Goal: Task Accomplishment & Management: Use online tool/utility

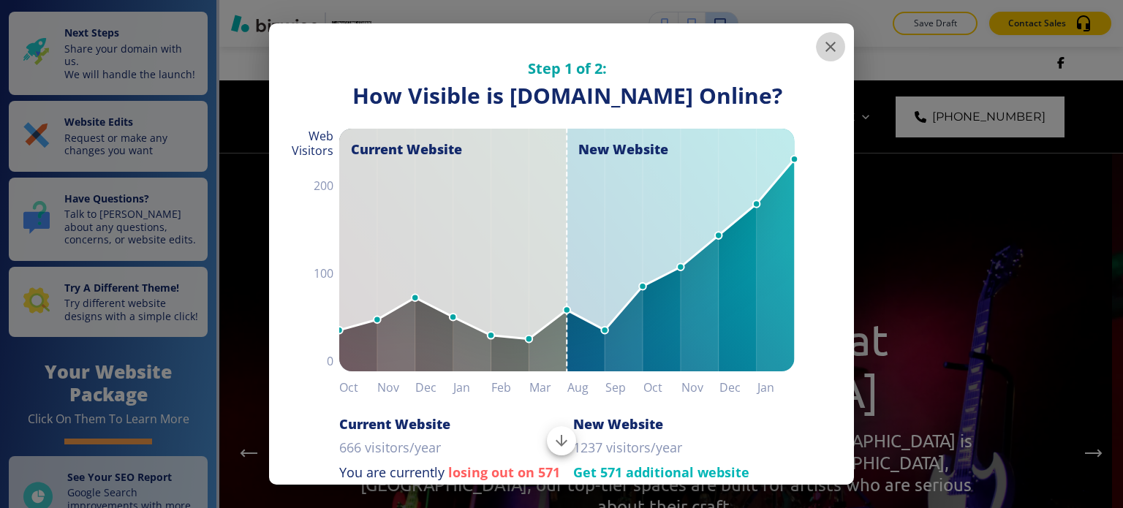
click at [822, 49] on icon "button" at bounding box center [831, 47] width 18 height 18
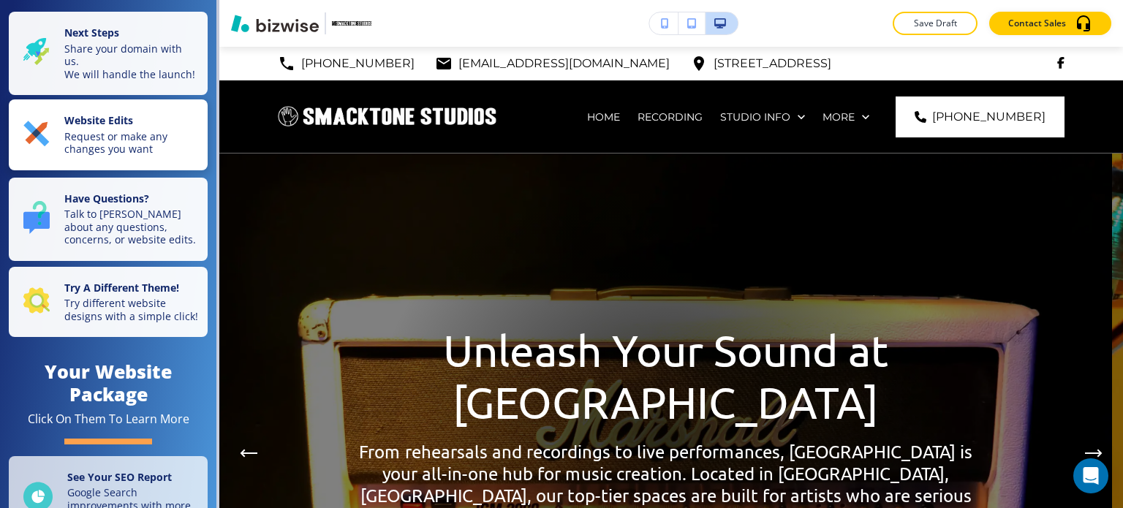
click at [159, 156] on p "Request or make any changes you want" at bounding box center [131, 143] width 135 height 26
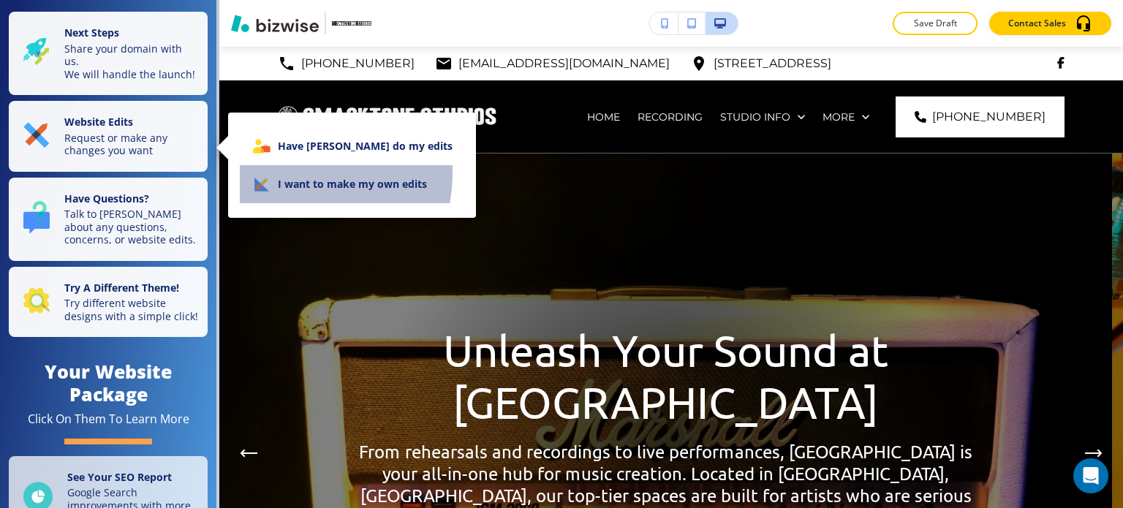
click at [286, 173] on li "I want to make my own edits" at bounding box center [352, 184] width 224 height 38
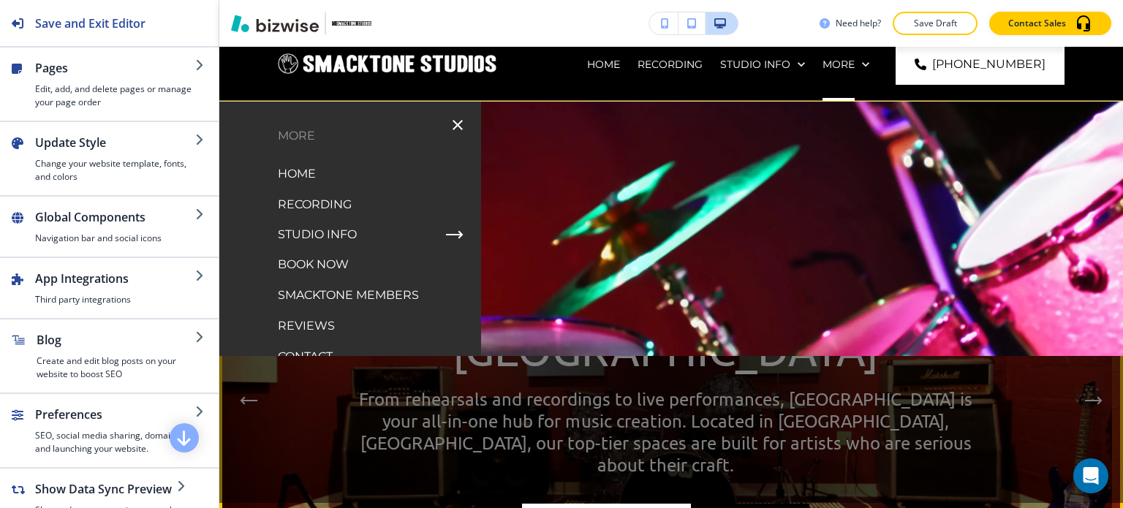
scroll to position [46, 0]
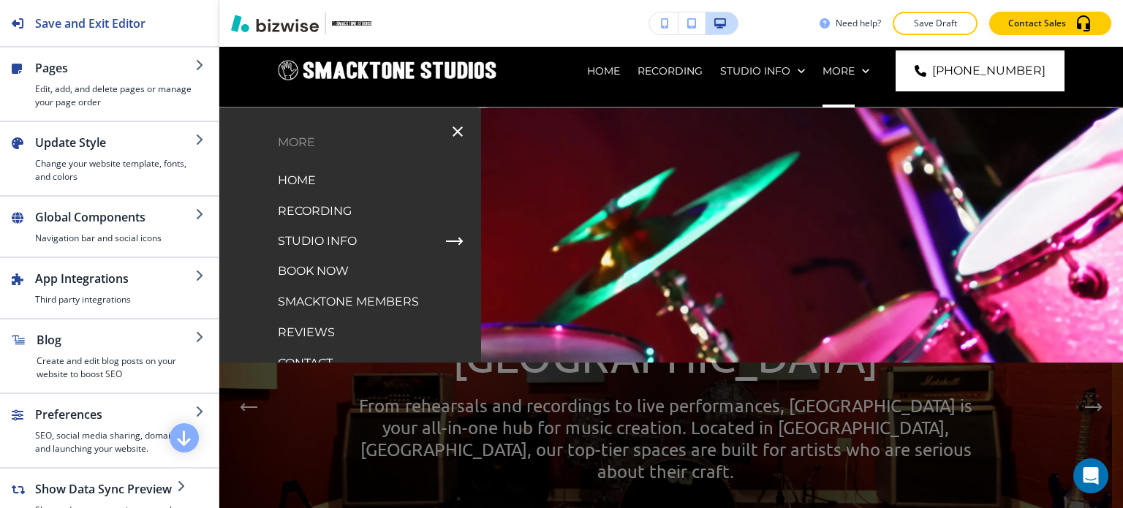
click at [756, 29] on div "Need help? Save Draft Contact Sales" at bounding box center [671, 23] width 904 height 23
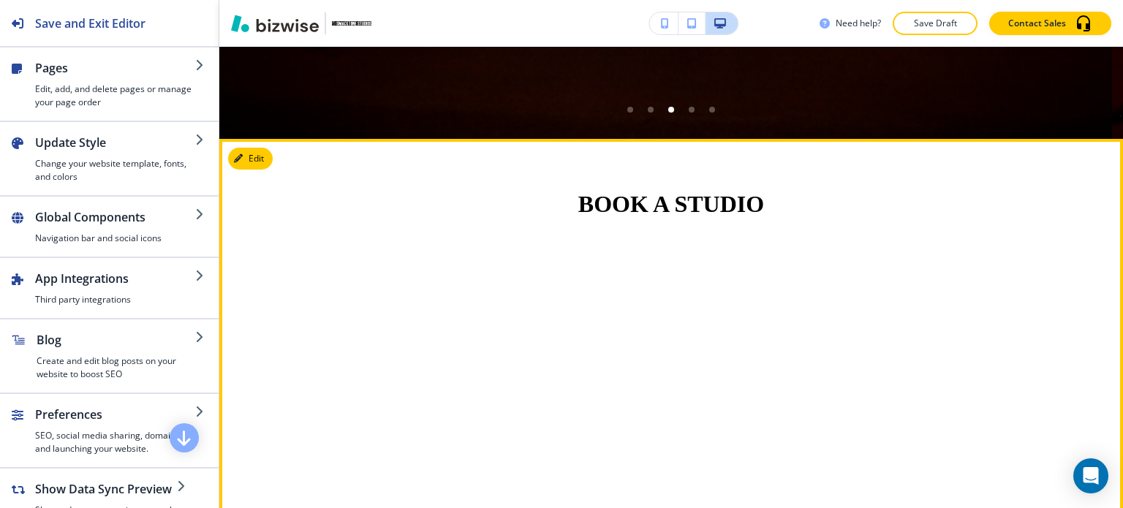
scroll to position [668, 0]
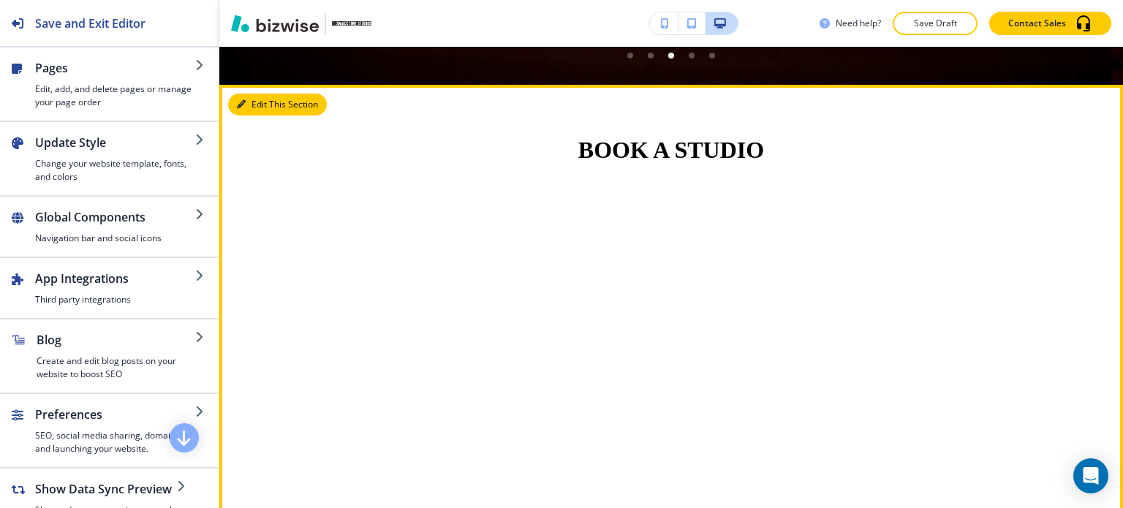
click at [260, 101] on button "Edit This Section" at bounding box center [277, 105] width 99 height 22
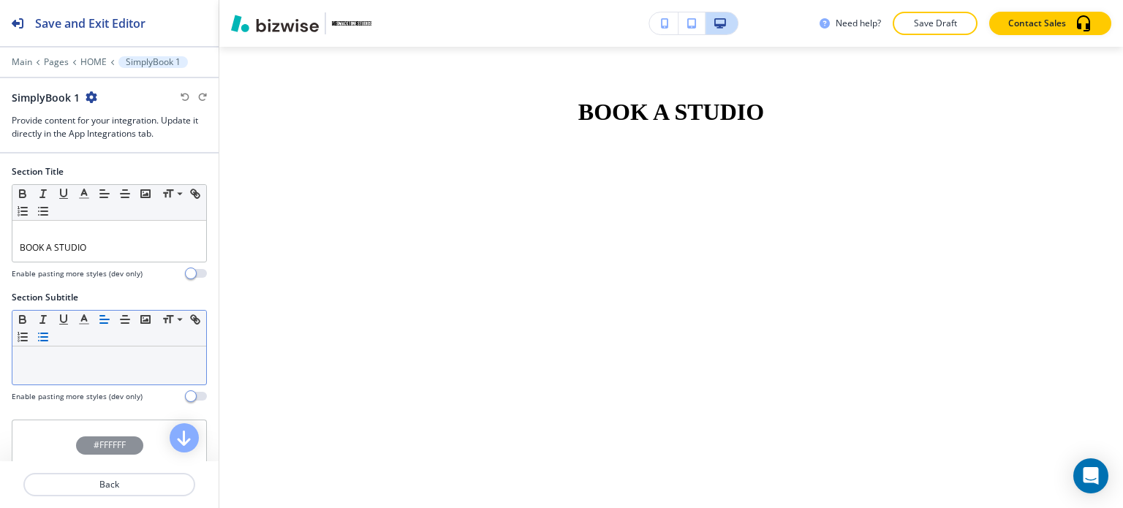
scroll to position [170, 0]
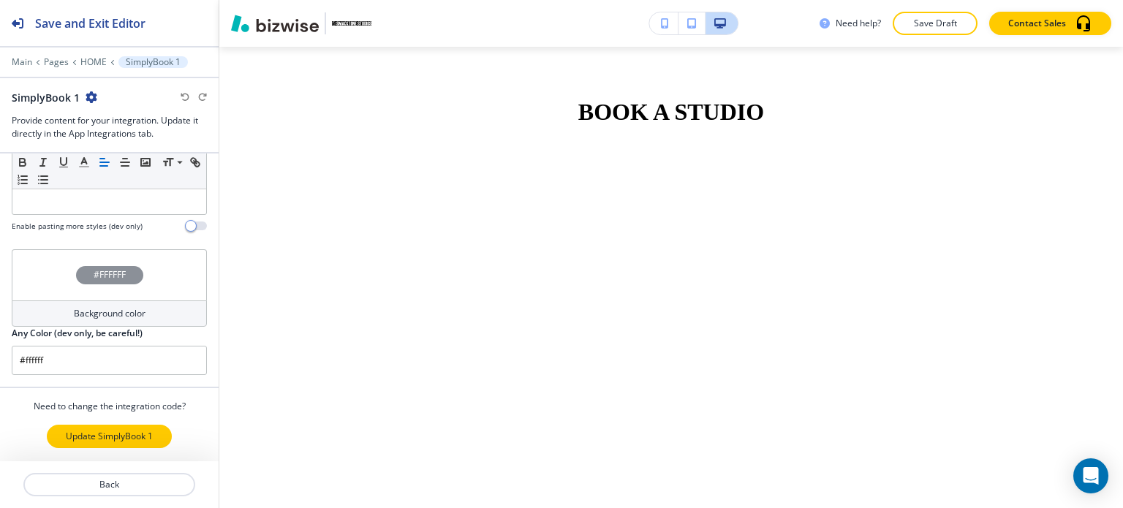
click at [97, 425] on button "Update SimplyBook 1" at bounding box center [109, 436] width 125 height 23
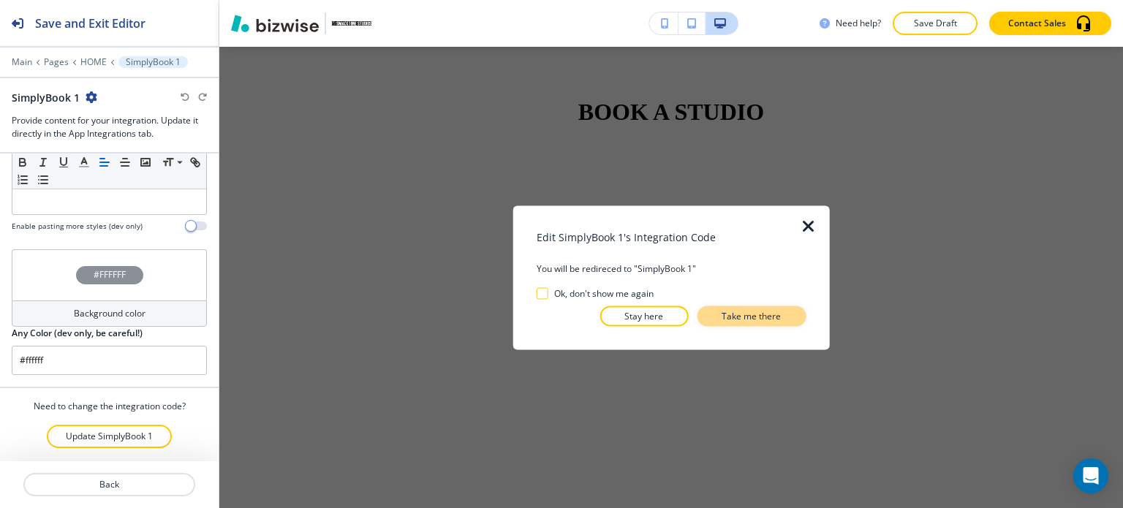
click at [746, 313] on p "Take me there" at bounding box center [751, 315] width 59 height 13
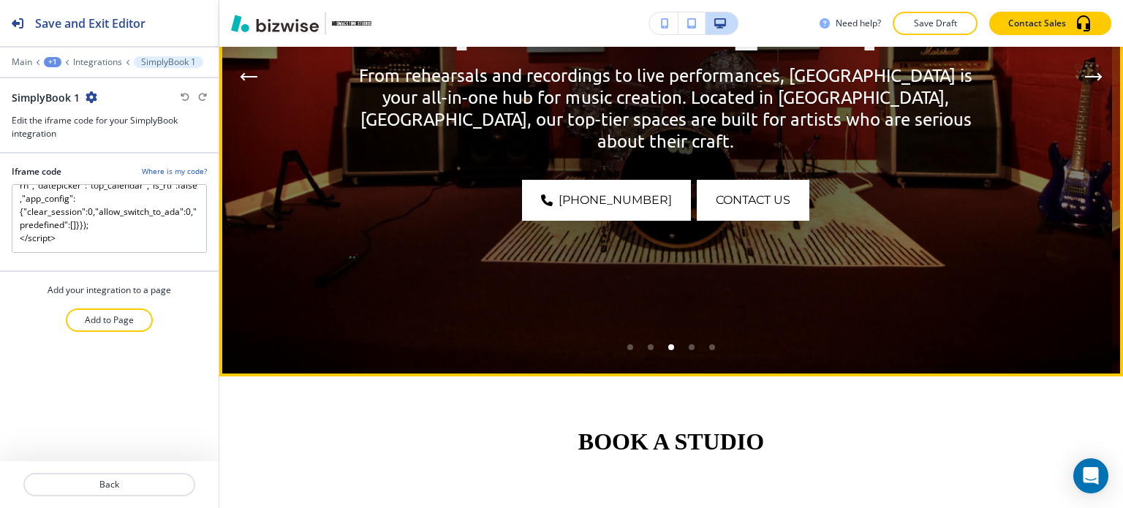
scroll to position [0, 0]
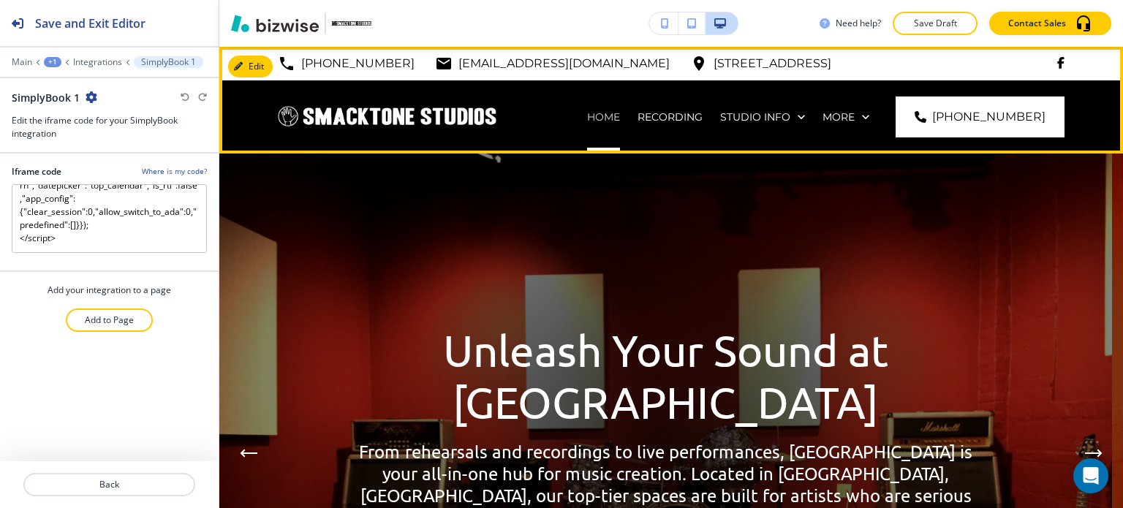
click at [629, 121] on div "HOME" at bounding box center [603, 116] width 50 height 73
click at [620, 121] on p "HOME" at bounding box center [603, 117] width 33 height 15
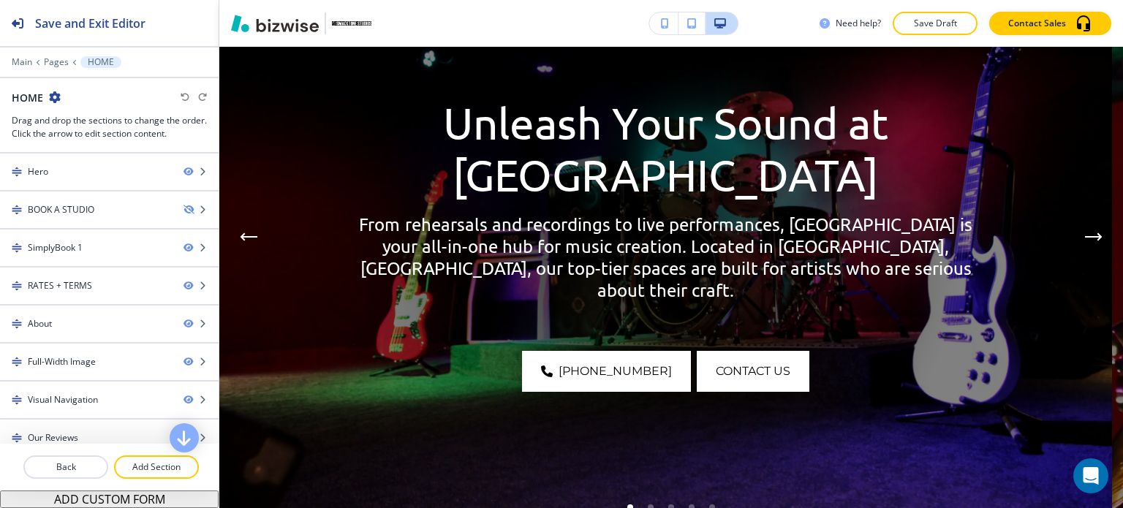
scroll to position [204, 0]
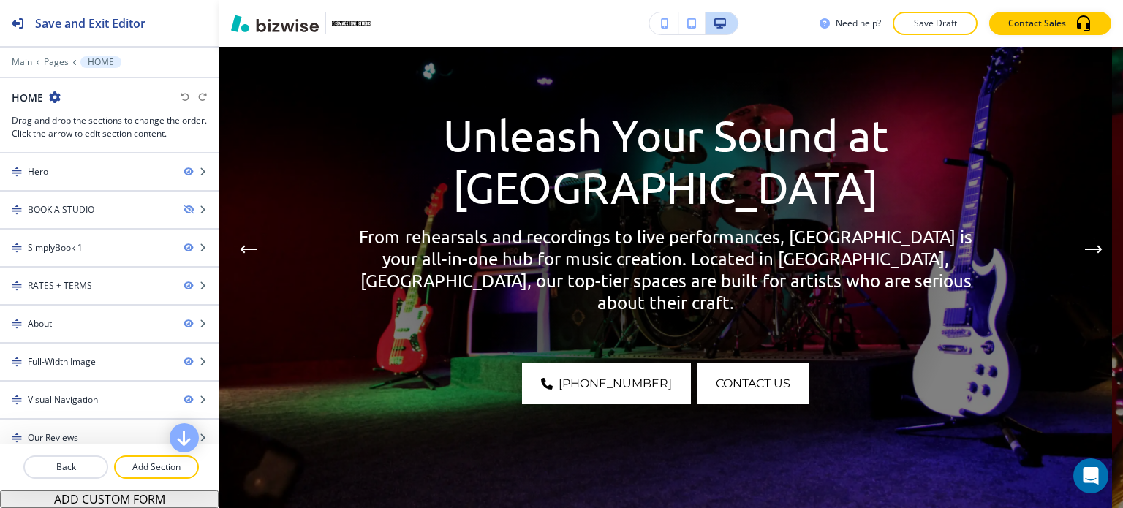
click at [765, 17] on div "Need help? Save Draft Contact Sales" at bounding box center [671, 23] width 904 height 23
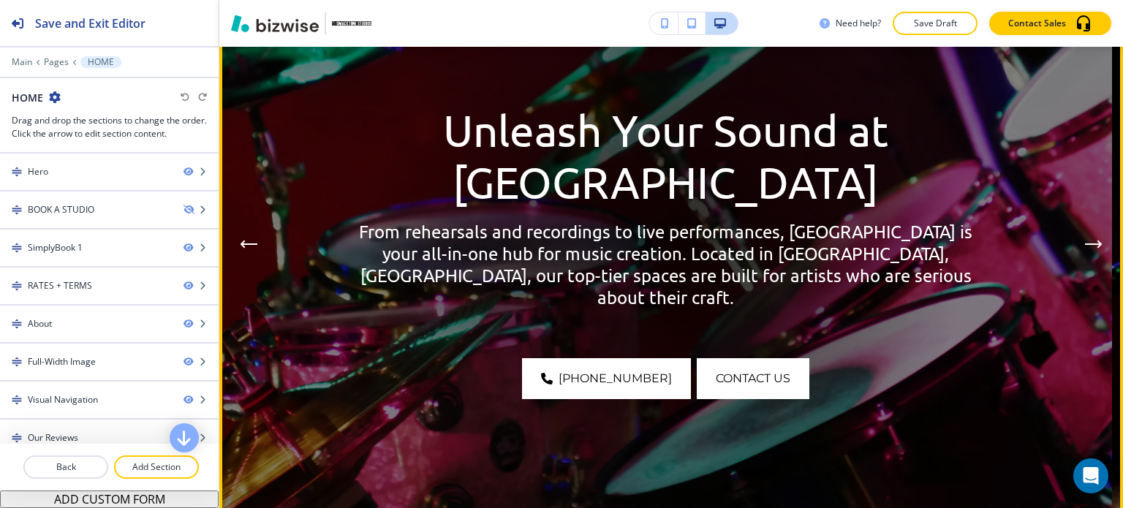
scroll to position [113, 0]
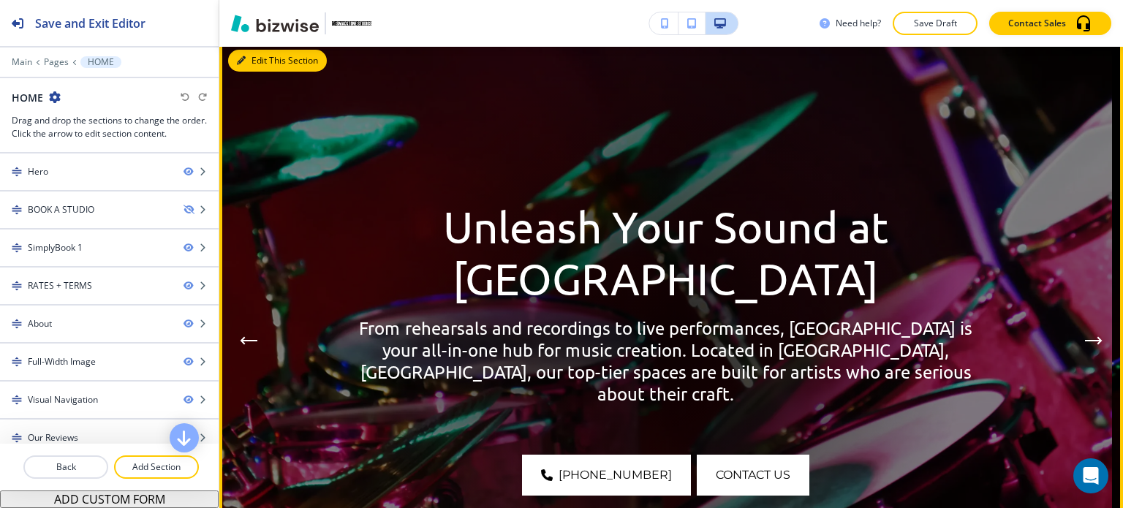
click at [267, 61] on button "Edit This Section" at bounding box center [277, 61] width 99 height 22
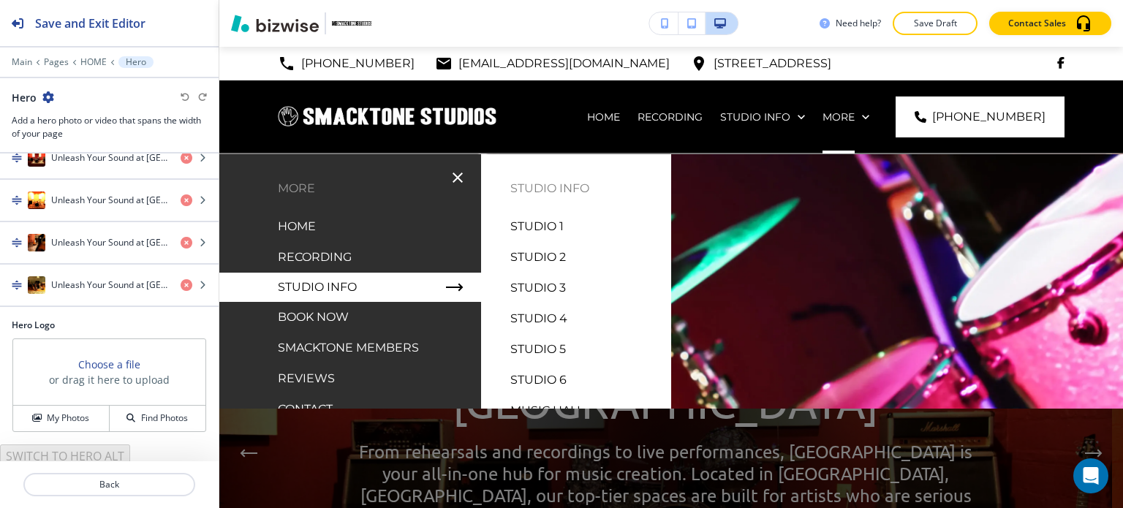
scroll to position [16, 0]
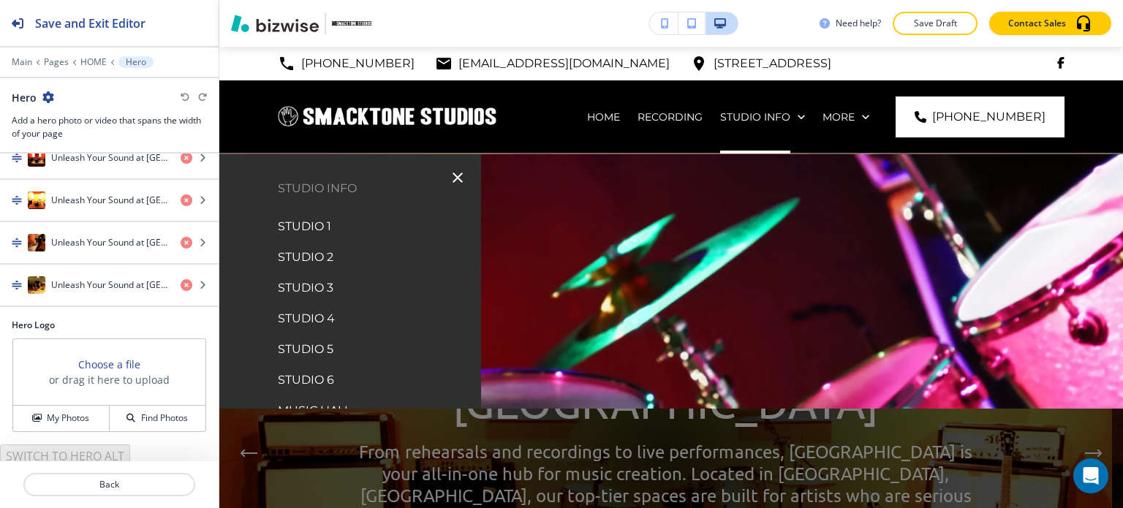
click at [321, 222] on p "STUDIO 1" at bounding box center [304, 227] width 53 height 22
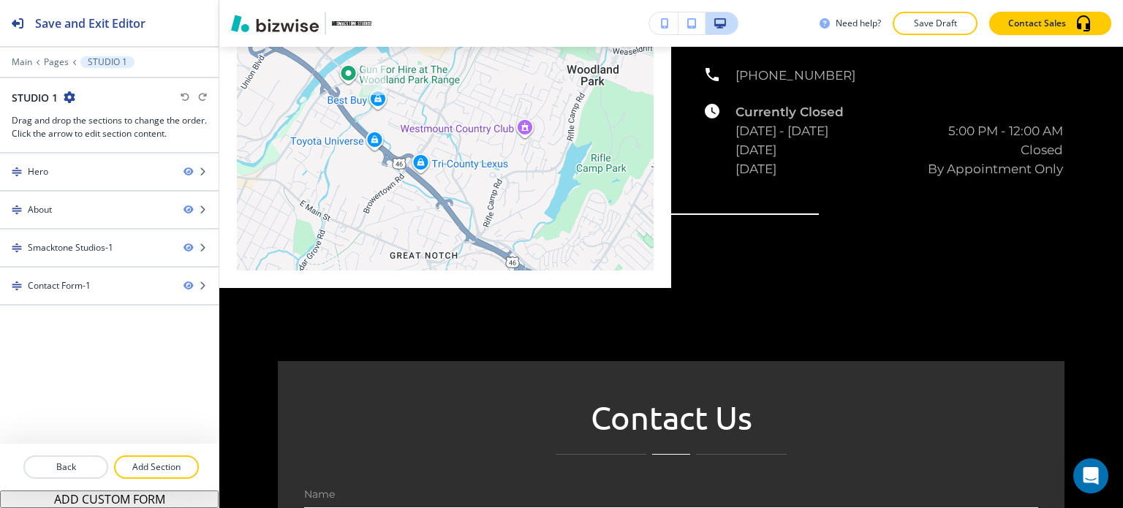
scroll to position [941, 0]
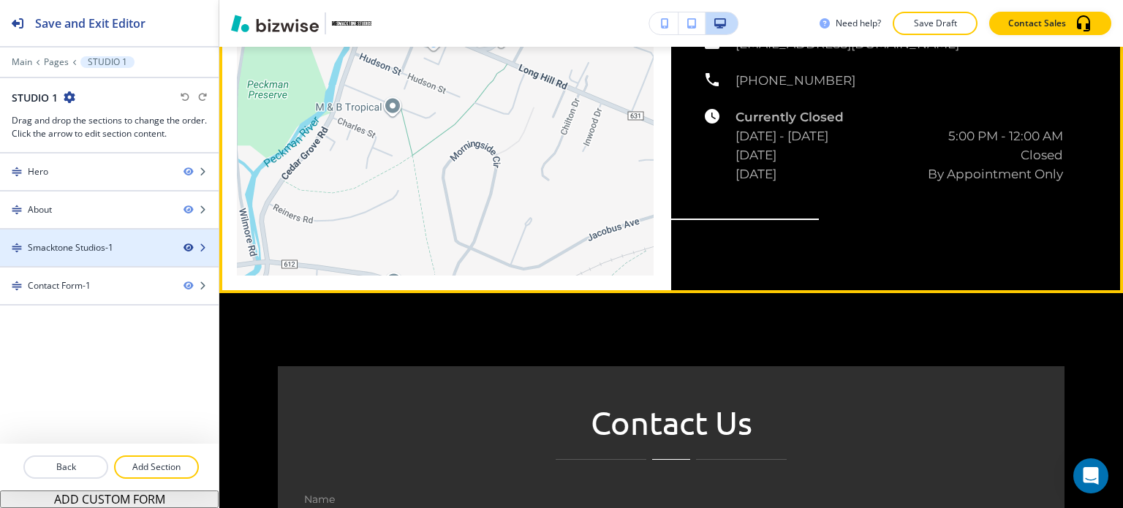
click at [188, 245] on icon "button" at bounding box center [188, 247] width 9 height 9
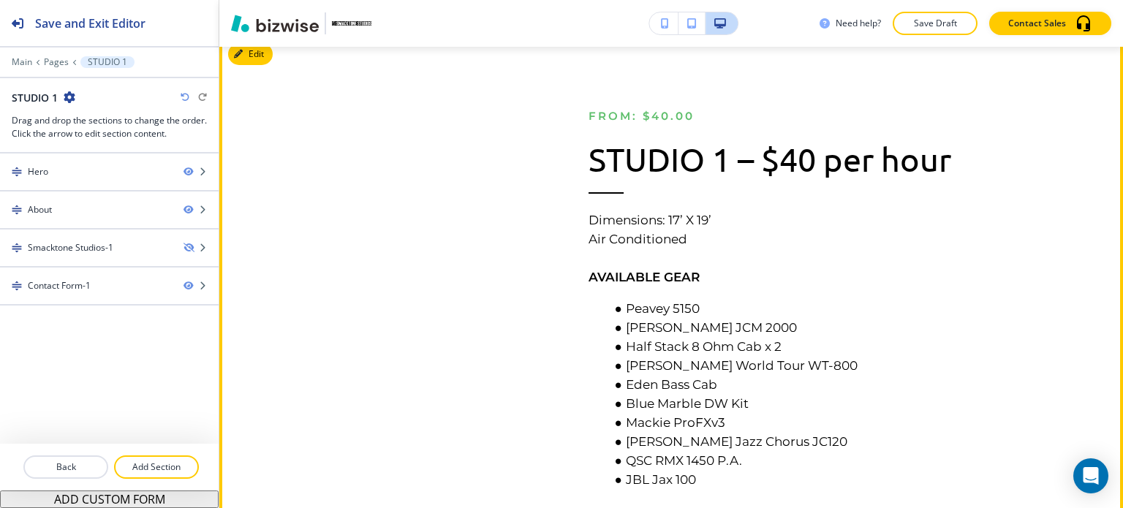
scroll to position [0, 0]
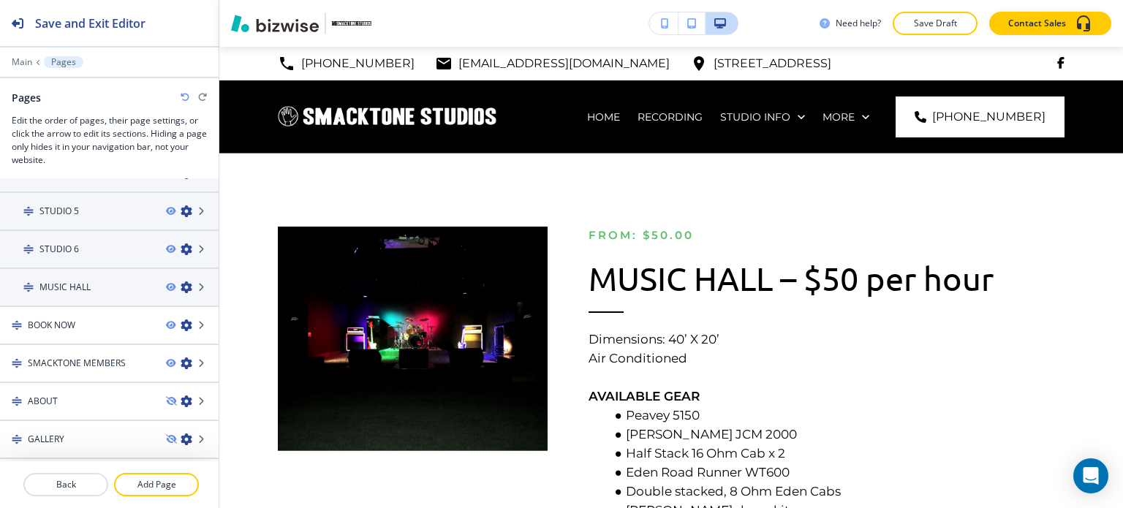
scroll to position [321, 0]
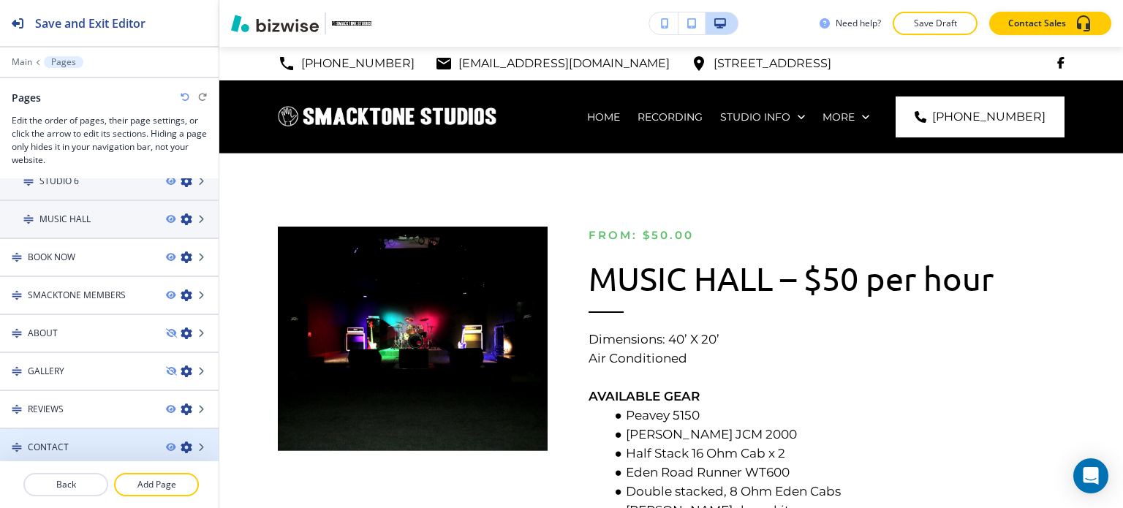
click at [48, 434] on div at bounding box center [109, 435] width 219 height 12
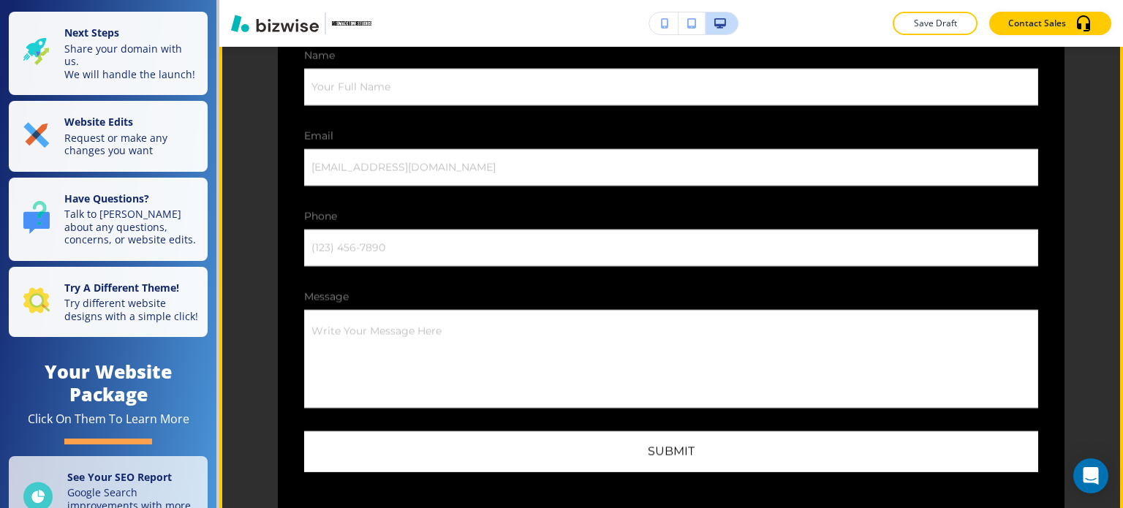
scroll to position [6343, 0]
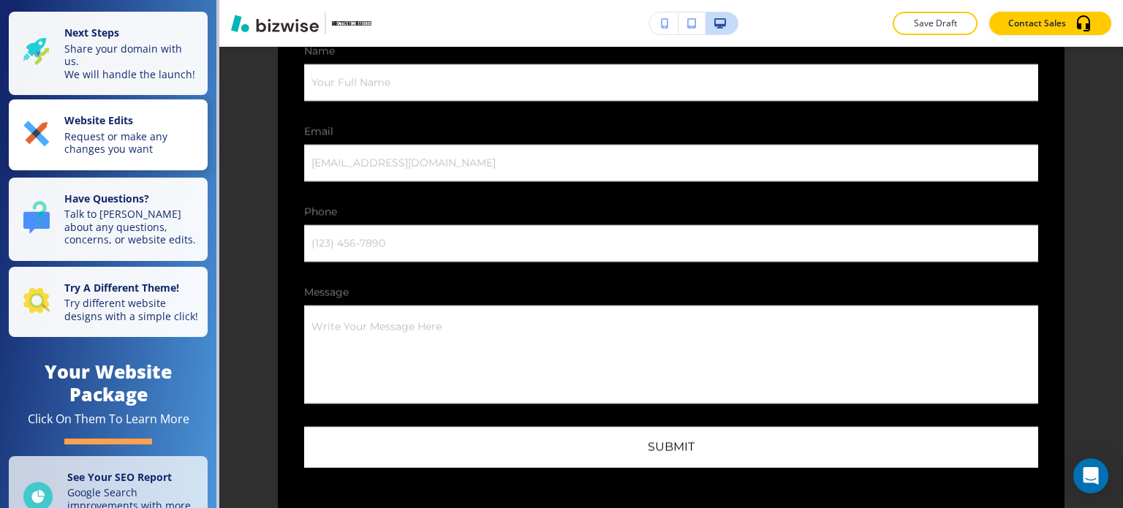
click at [164, 130] on p "Website Edits" at bounding box center [131, 122] width 135 height 16
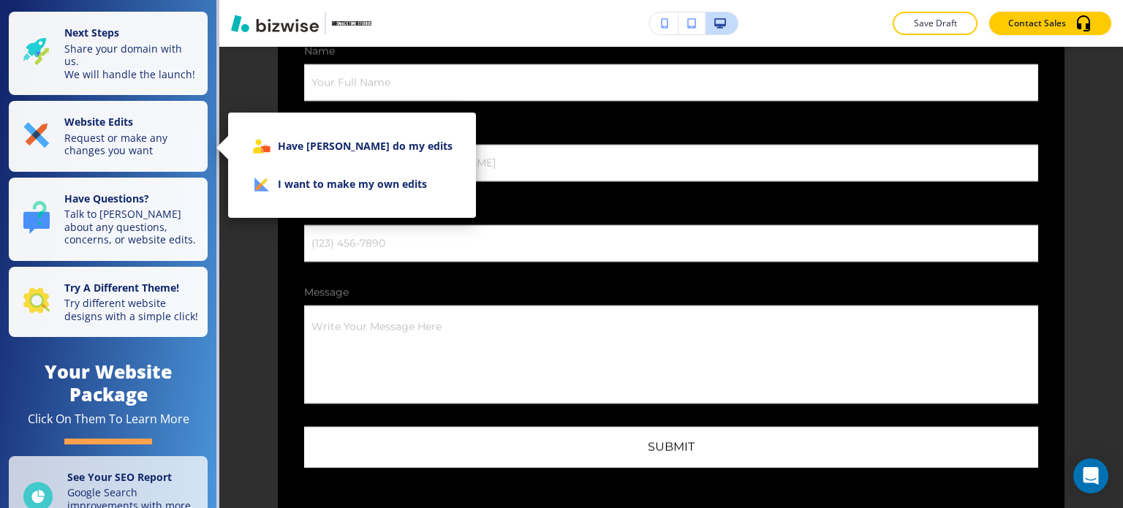
click at [260, 189] on icon at bounding box center [273, 174] width 69 height 64
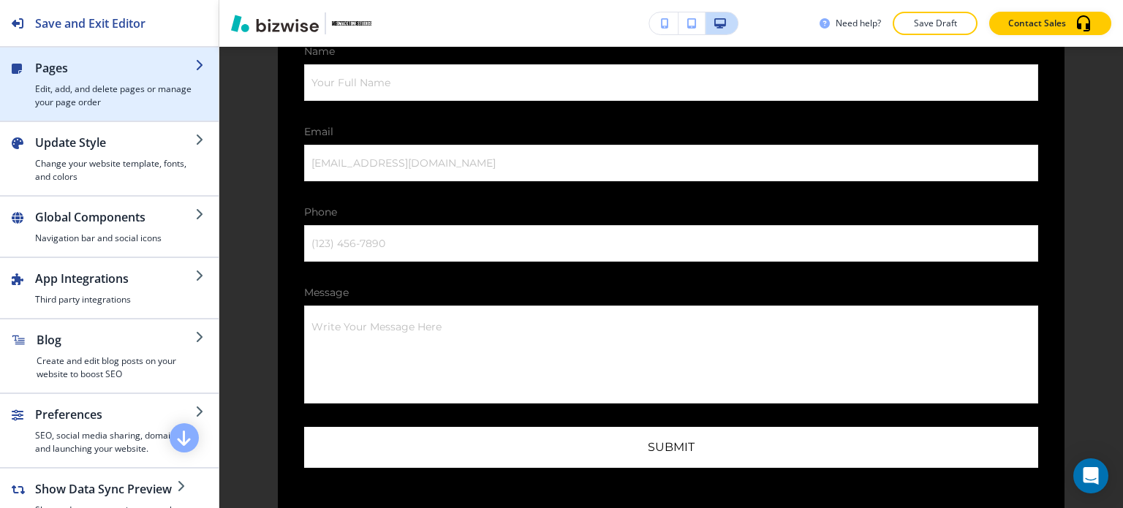
click at [129, 99] on h4 "Edit, add, and delete pages or manage your page order" at bounding box center [115, 96] width 160 height 26
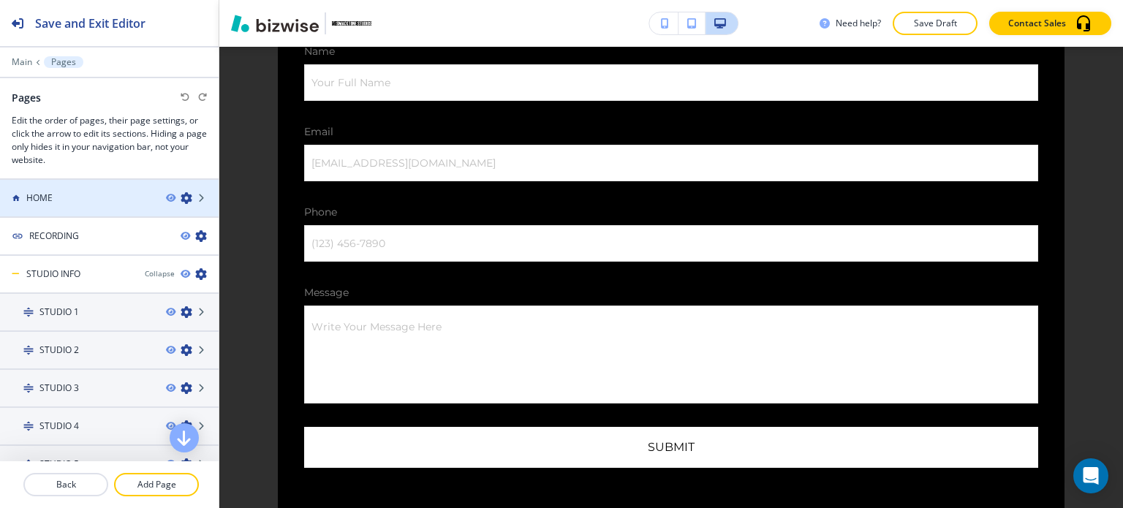
click at [128, 213] on div at bounding box center [109, 211] width 219 height 12
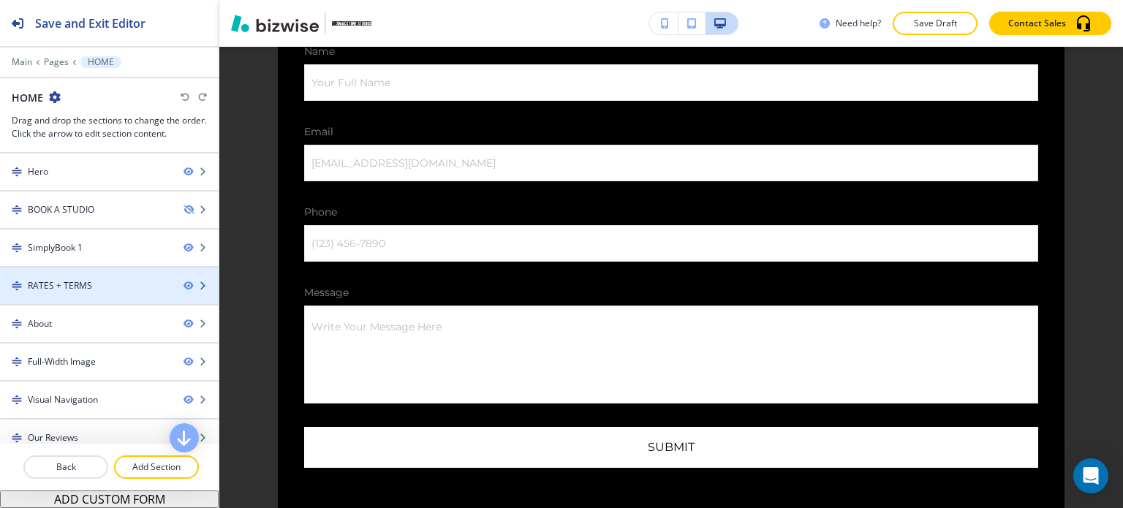
scroll to position [123, 0]
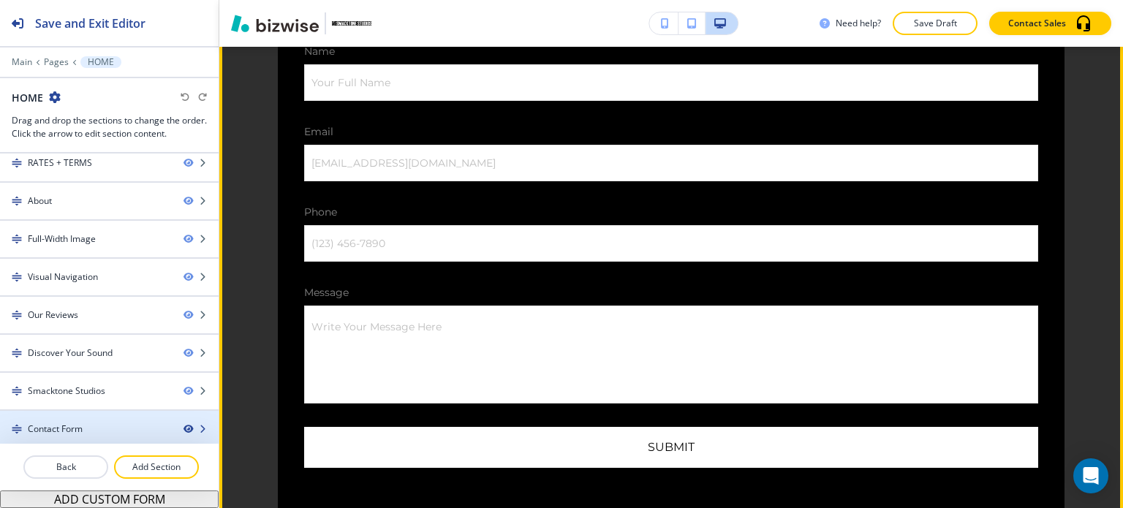
click at [184, 426] on icon "button" at bounding box center [188, 429] width 9 height 9
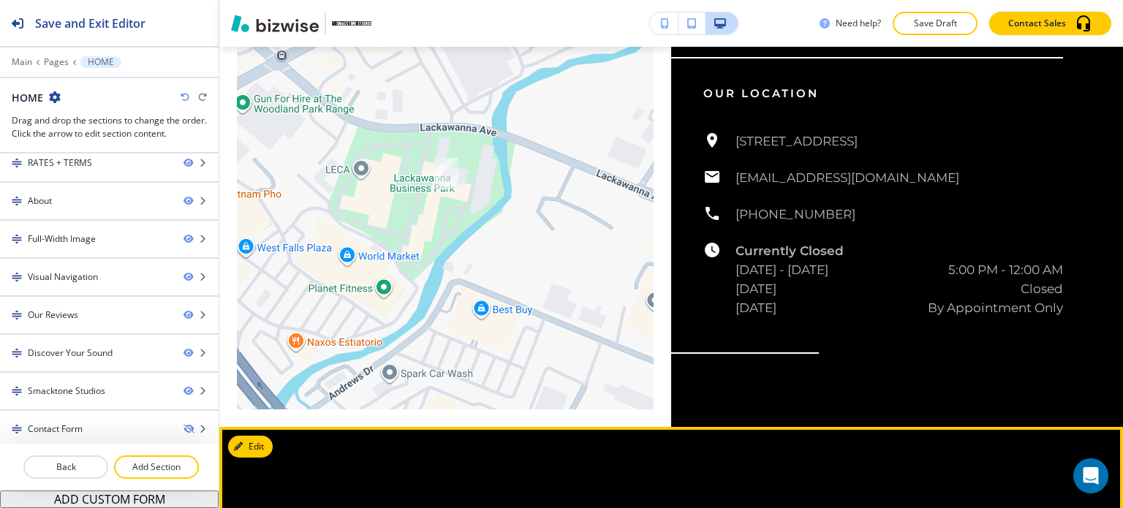
scroll to position [5755, 0]
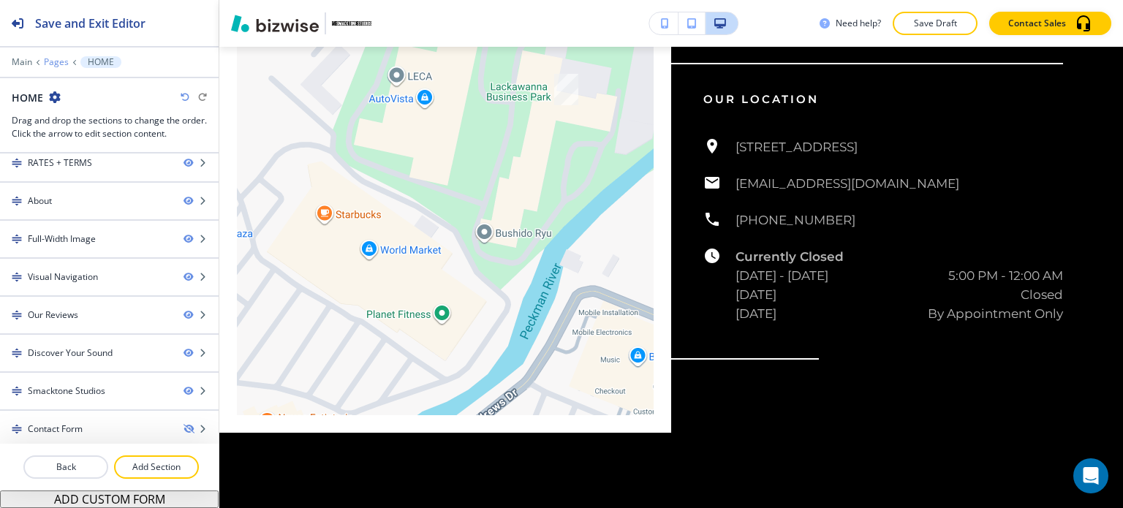
click at [64, 64] on p "Pages" at bounding box center [56, 62] width 25 height 10
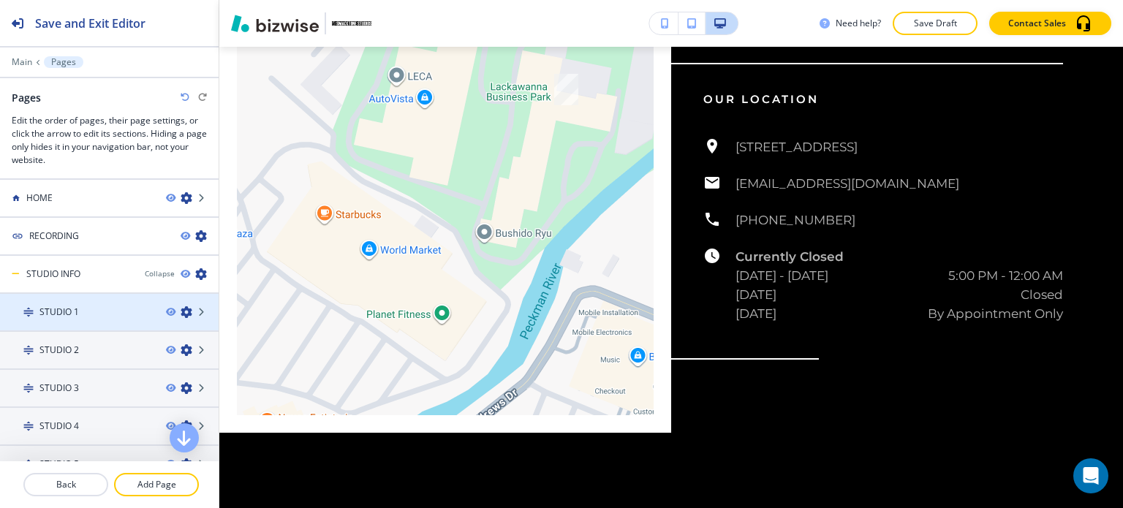
click at [74, 294] on div at bounding box center [109, 300] width 219 height 12
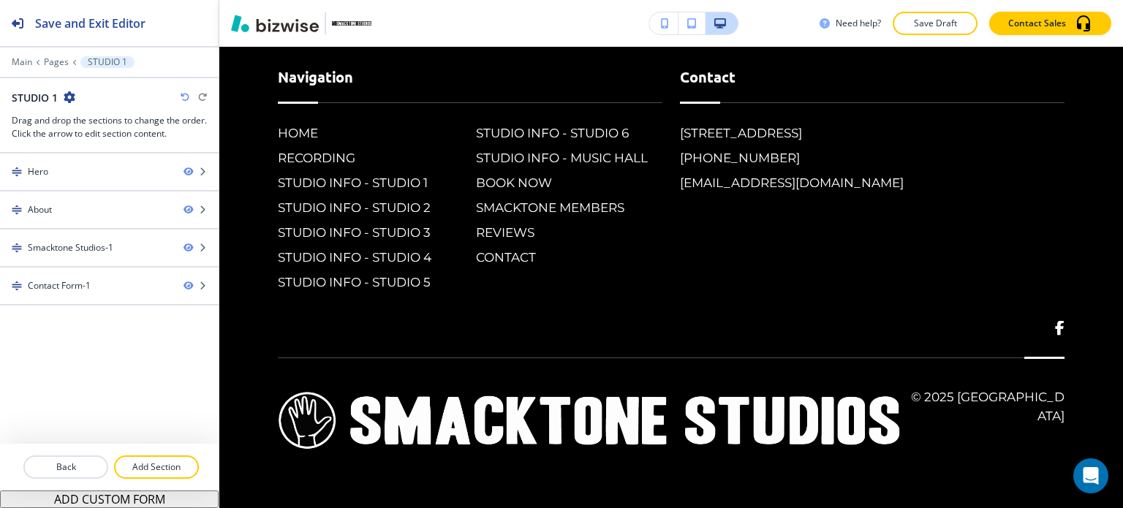
scroll to position [0, 0]
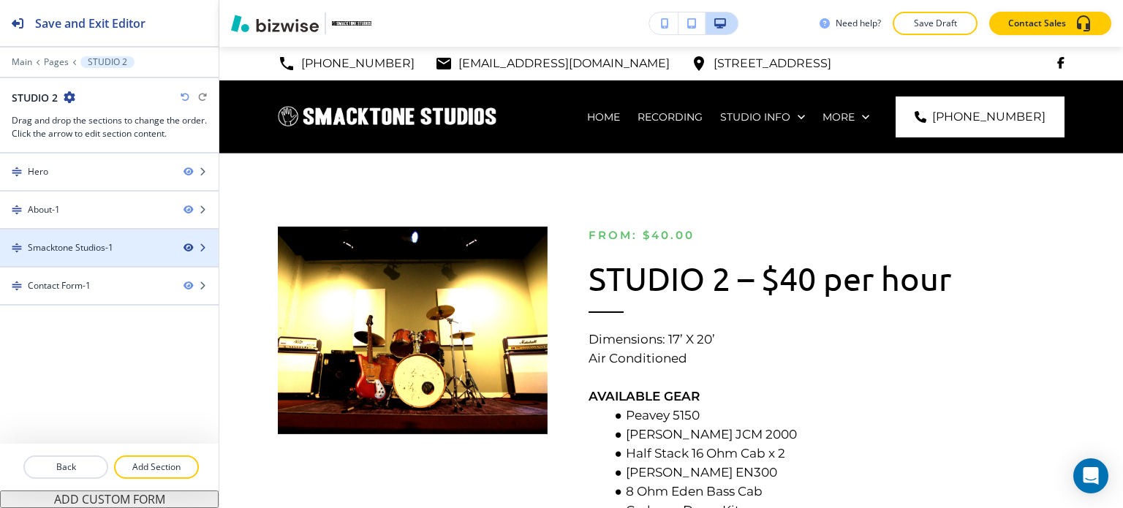
click at [184, 246] on icon "button" at bounding box center [188, 247] width 9 height 9
